Goal: Task Accomplishment & Management: Use online tool/utility

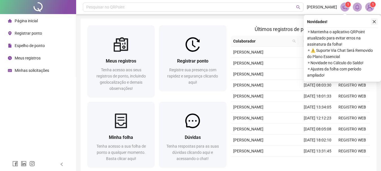
click at [374, 24] on button "button" at bounding box center [373, 21] width 7 height 7
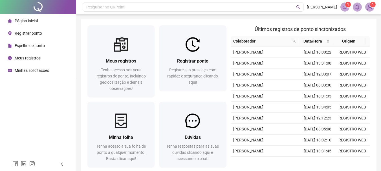
click at [23, 33] on span "Registrar ponto" at bounding box center [28, 33] width 27 height 5
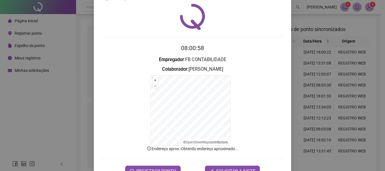
scroll to position [35, 0]
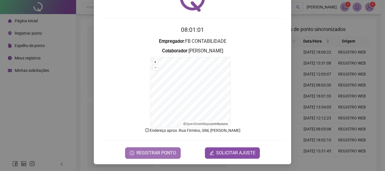
click at [163, 154] on span "REGISTRAR PONTO" at bounding box center [156, 153] width 40 height 7
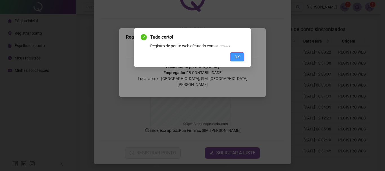
click at [233, 56] on button "OK" at bounding box center [237, 56] width 14 height 9
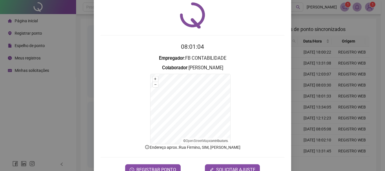
scroll to position [0, 0]
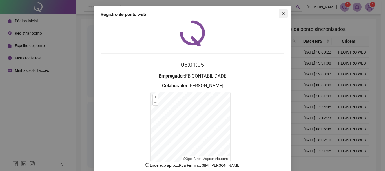
click at [281, 15] on icon "close" at bounding box center [283, 13] width 5 height 5
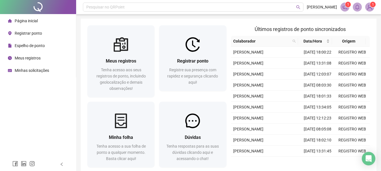
click at [36, 61] on div "Meus registros" at bounding box center [24, 57] width 33 height 11
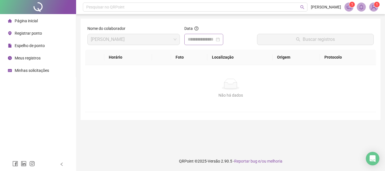
click at [220, 39] on div at bounding box center [204, 39] width 32 height 7
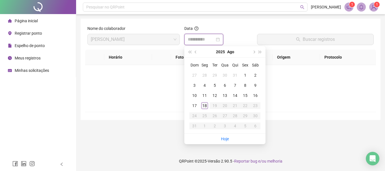
type input "**********"
click at [204, 108] on div "18" at bounding box center [204, 105] width 7 height 7
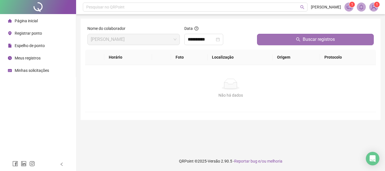
click at [302, 41] on button "Buscar registros" at bounding box center [315, 39] width 117 height 11
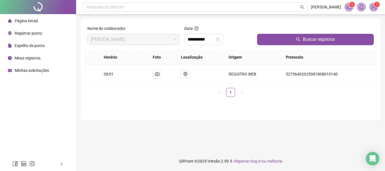
click at [32, 48] on span "Espelho de ponto" at bounding box center [30, 45] width 30 height 5
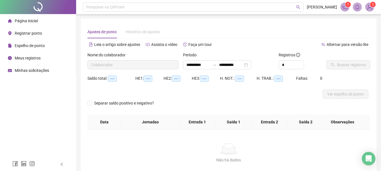
type input "**********"
click at [354, 66] on span "Buscar registros" at bounding box center [351, 65] width 29 height 6
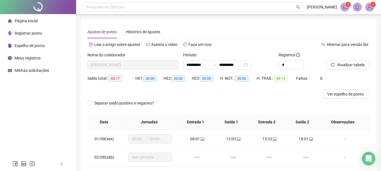
click at [370, 11] on img at bounding box center [369, 7] width 8 height 8
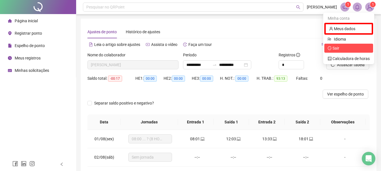
click at [341, 47] on span "Sair" at bounding box center [348, 48] width 42 height 6
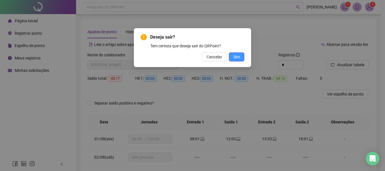
click at [238, 55] on span "Sim" at bounding box center [236, 57] width 6 height 6
